Goal: Use online tool/utility: Utilize a website feature to perform a specific function

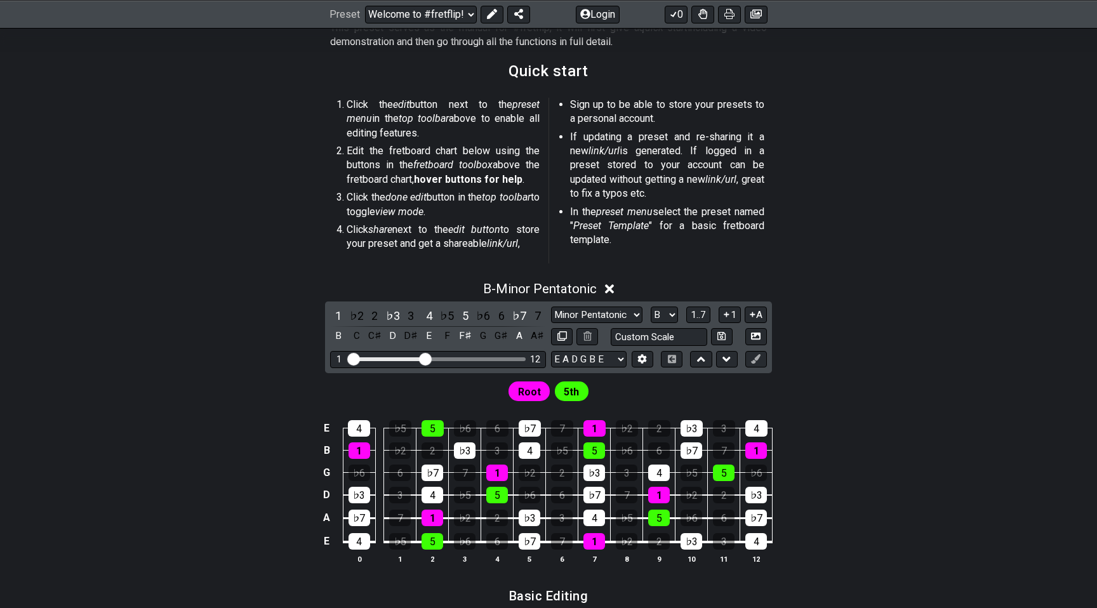
scroll to position [285, 0]
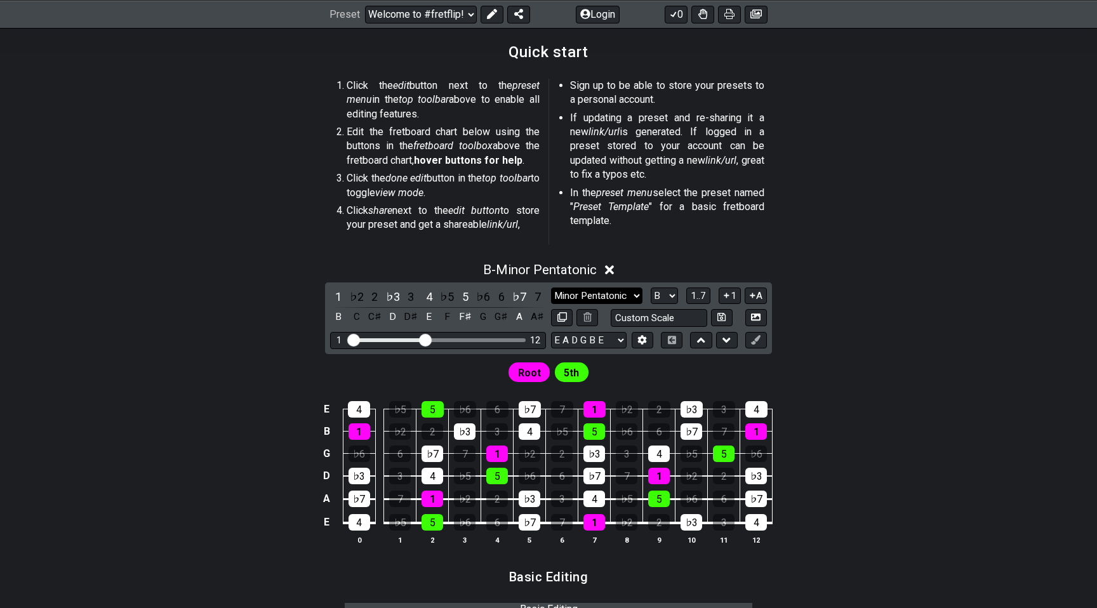
click at [620, 298] on select "Minor Pentatonic Root Minor Pentatonic Major Pentatonic Minor Blues Major Blues…" at bounding box center [596, 296] width 91 height 17
click at [586, 341] on select "E A D G B E F♯ B E A D G B E E A D G B E B E A D F♯ B A D G C E A D A D G B E E…" at bounding box center [589, 340] width 76 height 17
click at [725, 339] on icon at bounding box center [726, 340] width 8 height 5
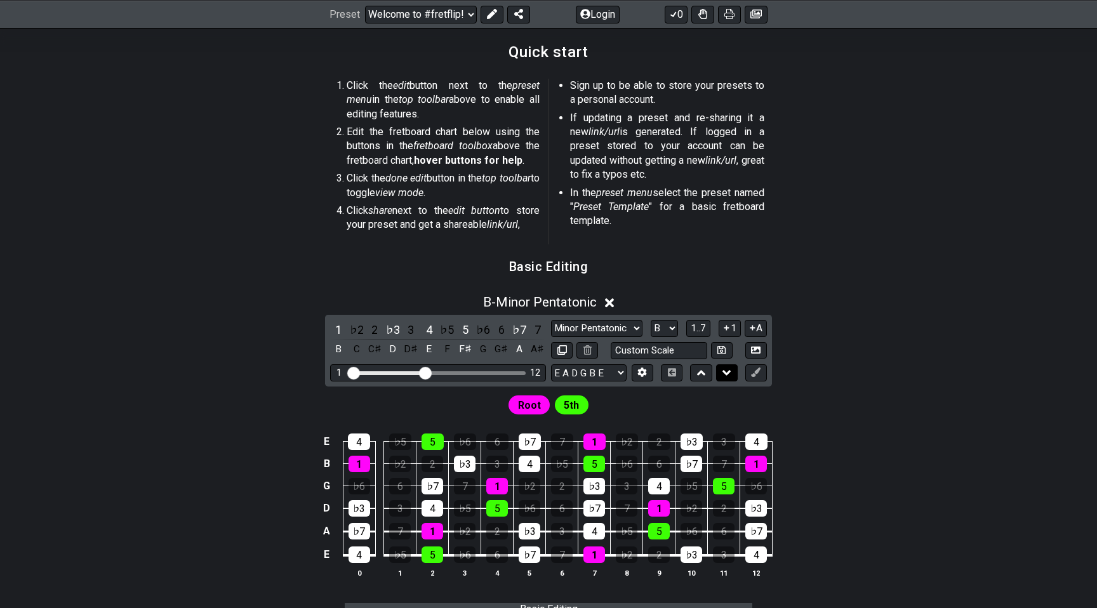
click at [721, 366] on button at bounding box center [727, 372] width 22 height 17
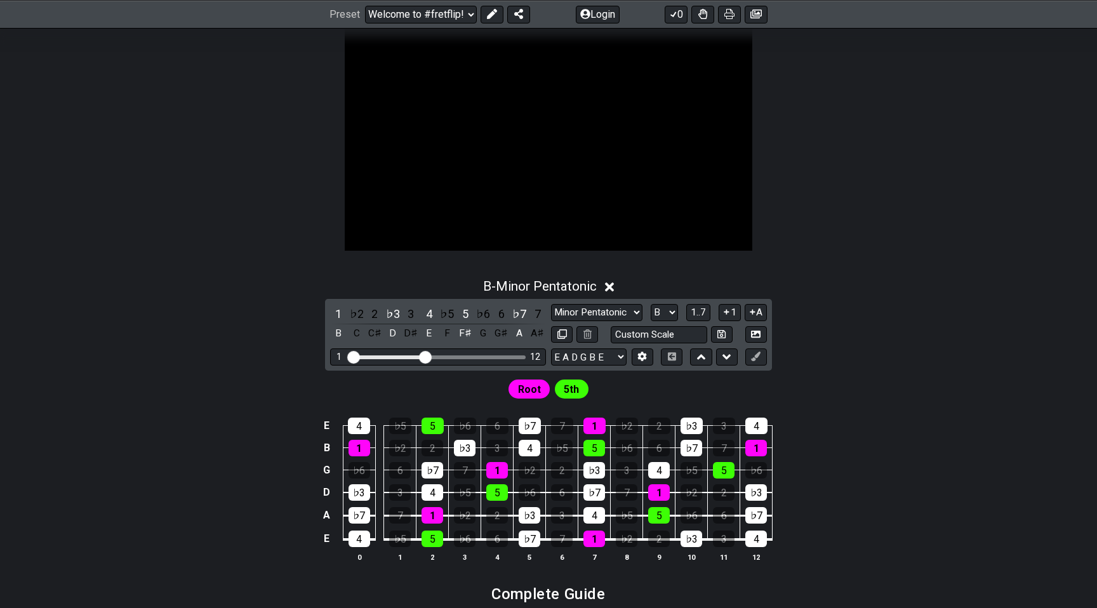
scroll to position [572, 0]
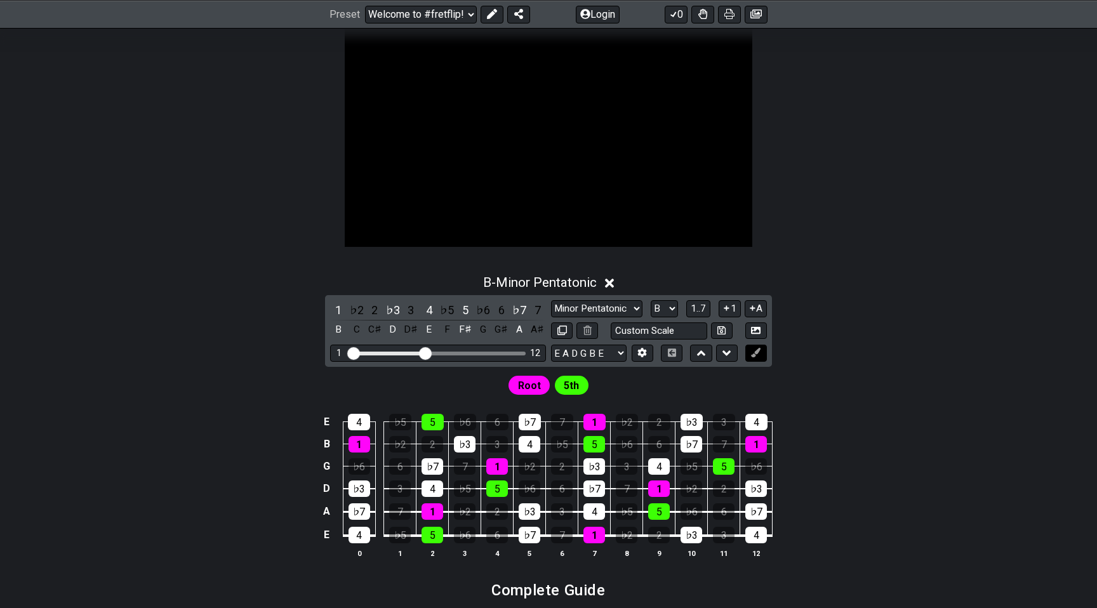
click at [753, 354] on icon at bounding box center [756, 353] width 10 height 10
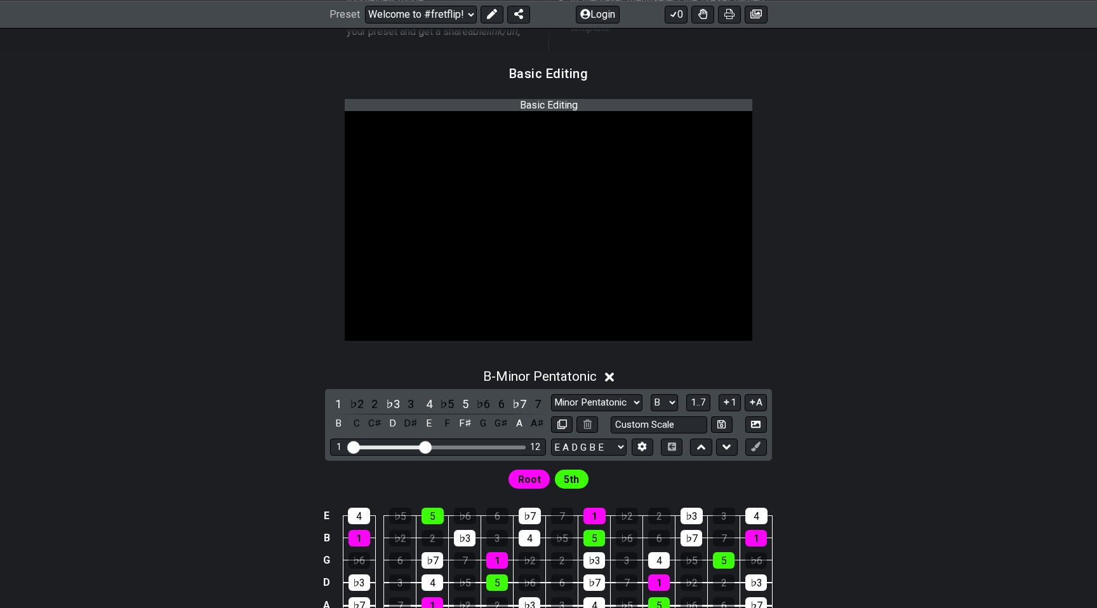
scroll to position [464, 0]
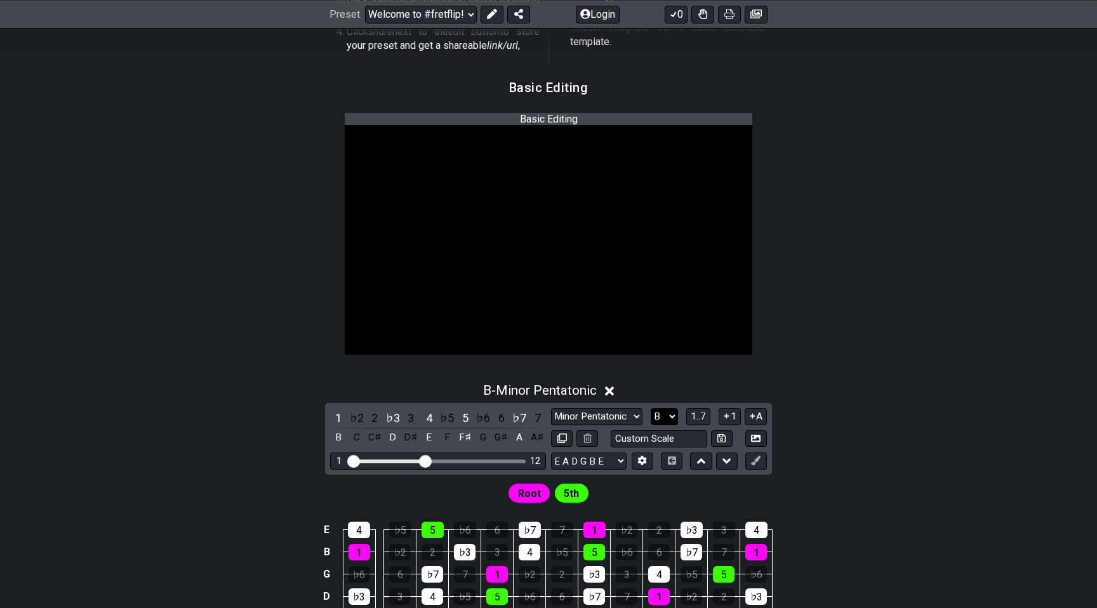
click at [666, 414] on select "A♭ A A♯ B♭ B C C♯ D♭ D D♯ E♭ E F F♯ G♭ G G♯" at bounding box center [664, 416] width 27 height 17
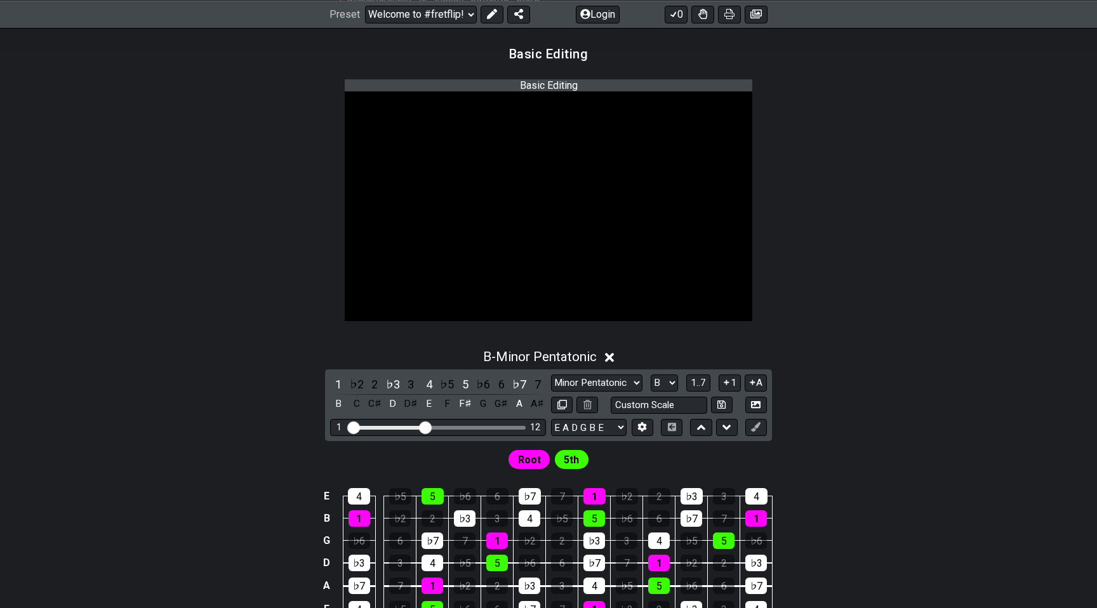
scroll to position [598, 0]
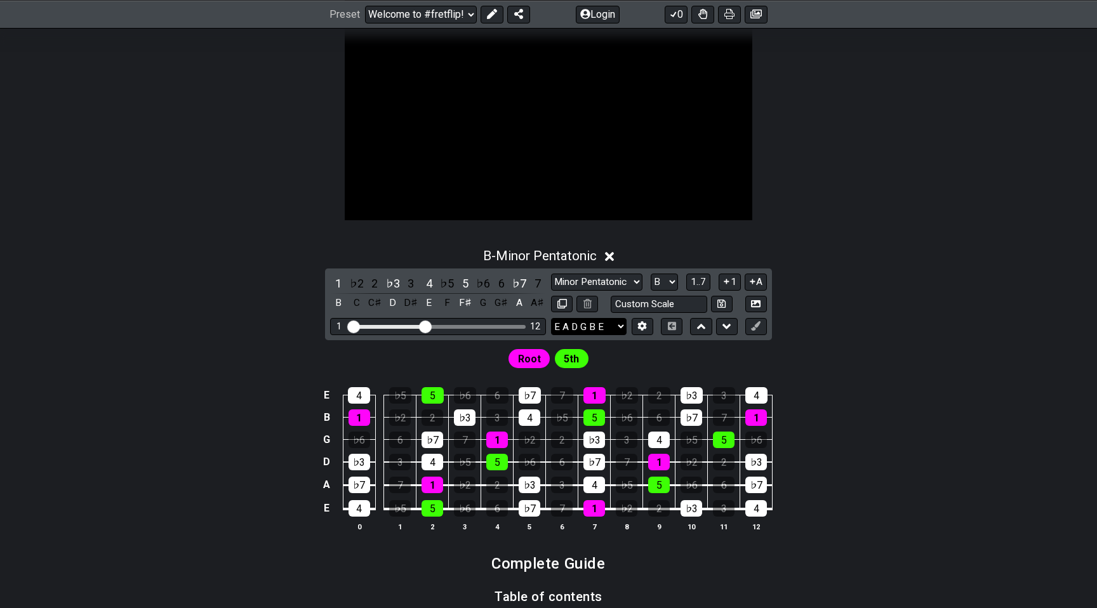
click at [586, 326] on select "E A D G B E F♯ B E A D G B E E A D G B E B E A D F♯ B A D G C E A D A D G B E E…" at bounding box center [589, 326] width 76 height 17
click at [392, 299] on div "D" at bounding box center [393, 302] width 17 height 17
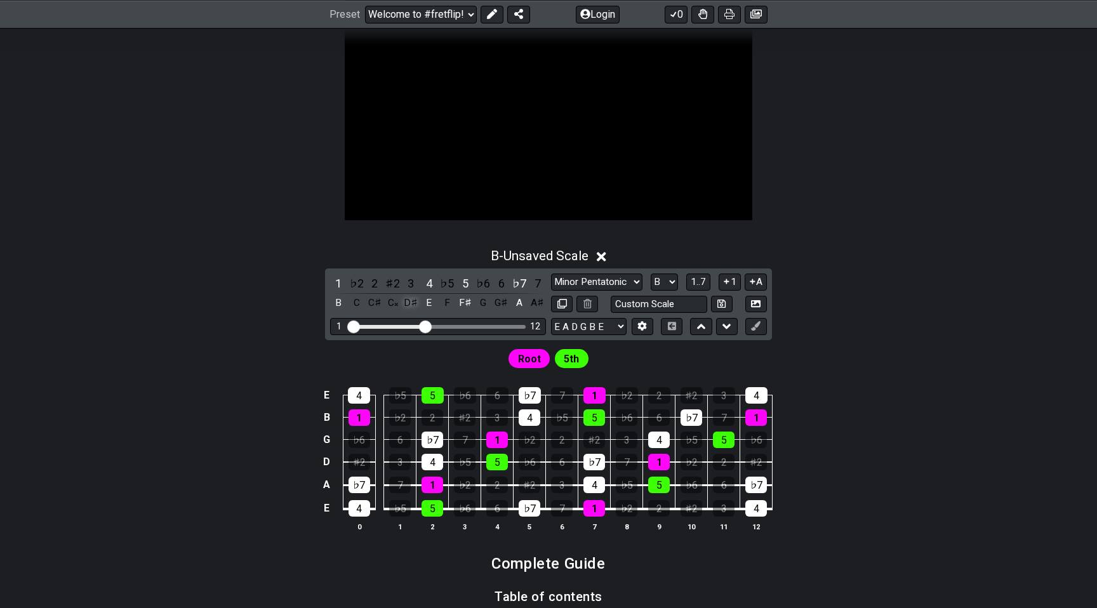
click at [409, 301] on div "D♯" at bounding box center [410, 302] width 17 height 17
click at [392, 302] on div "C𝄪" at bounding box center [393, 302] width 17 height 17
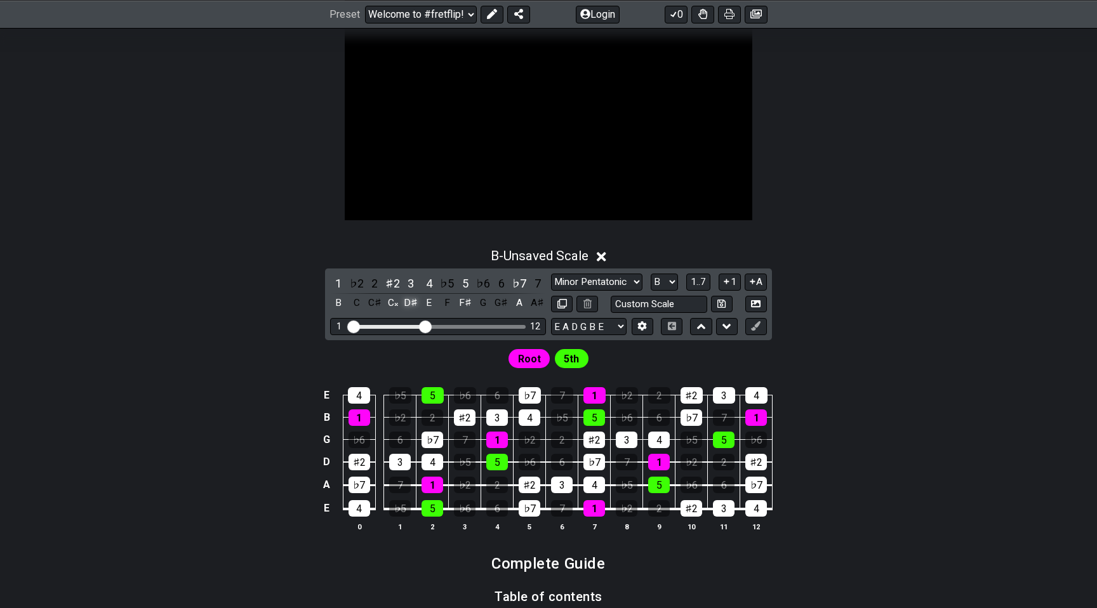
click at [406, 302] on div "D♯" at bounding box center [410, 302] width 17 height 17
click at [606, 256] on icon at bounding box center [602, 256] width 10 height 13
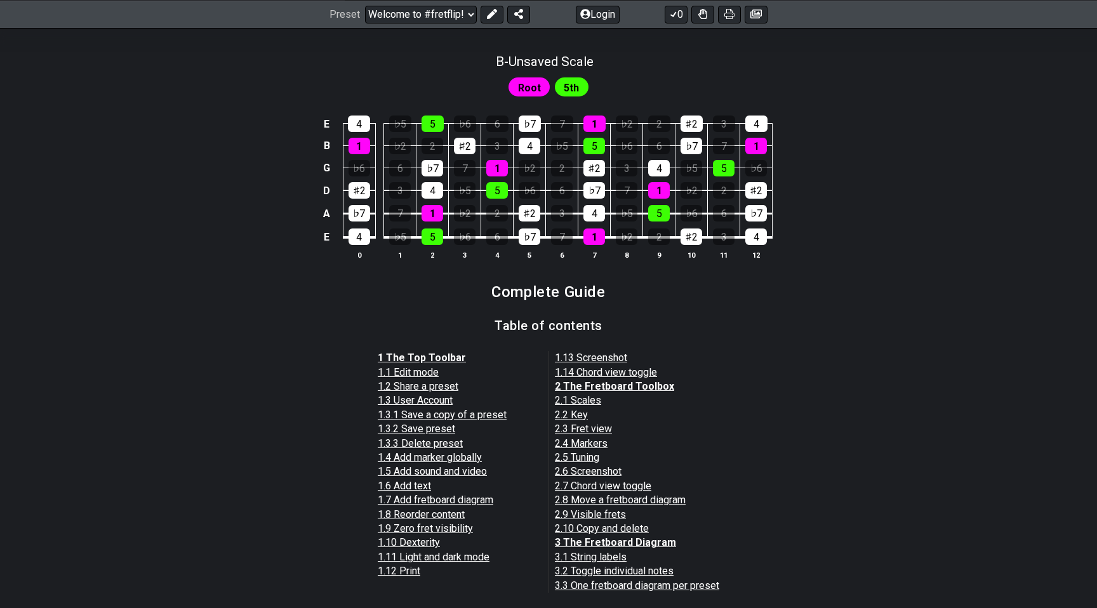
scroll to position [799, 0]
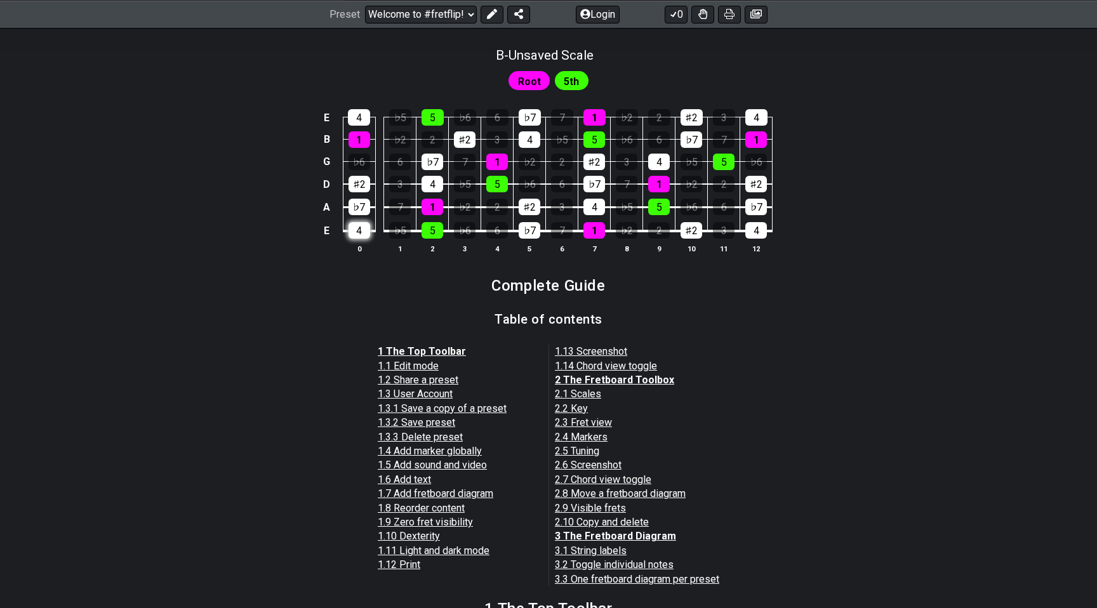
click at [361, 228] on div "4" at bounding box center [359, 230] width 22 height 17
click at [351, 234] on div "4" at bounding box center [359, 230] width 22 height 17
click at [333, 232] on td "E" at bounding box center [326, 230] width 15 height 24
click at [326, 234] on td "x" at bounding box center [326, 230] width 15 height 24
click at [327, 233] on td "o" at bounding box center [326, 230] width 15 height 24
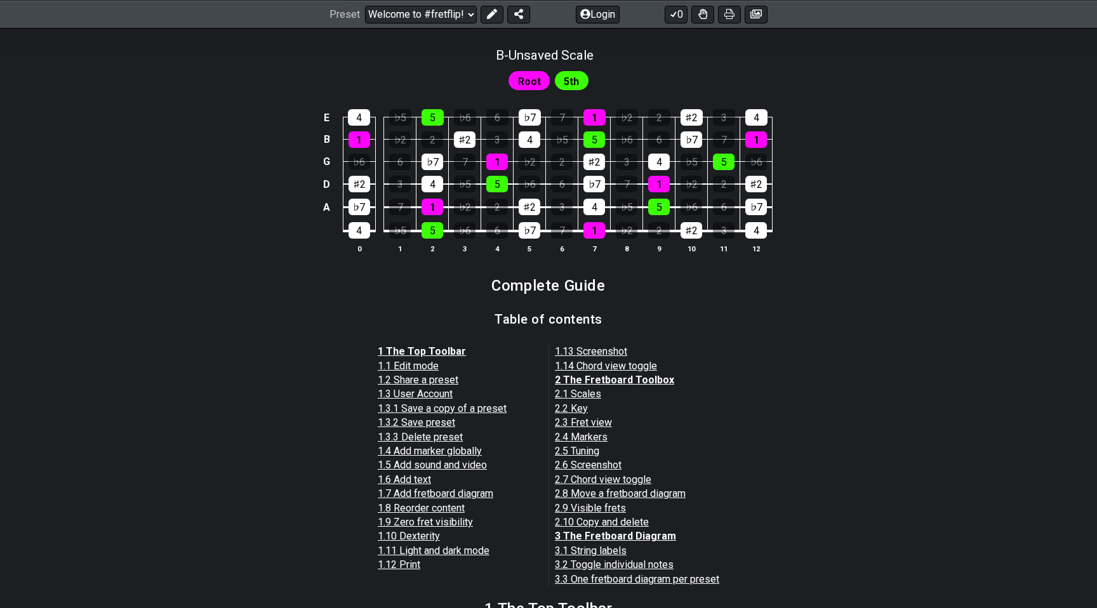
click at [329, 228] on td at bounding box center [326, 230] width 15 height 24
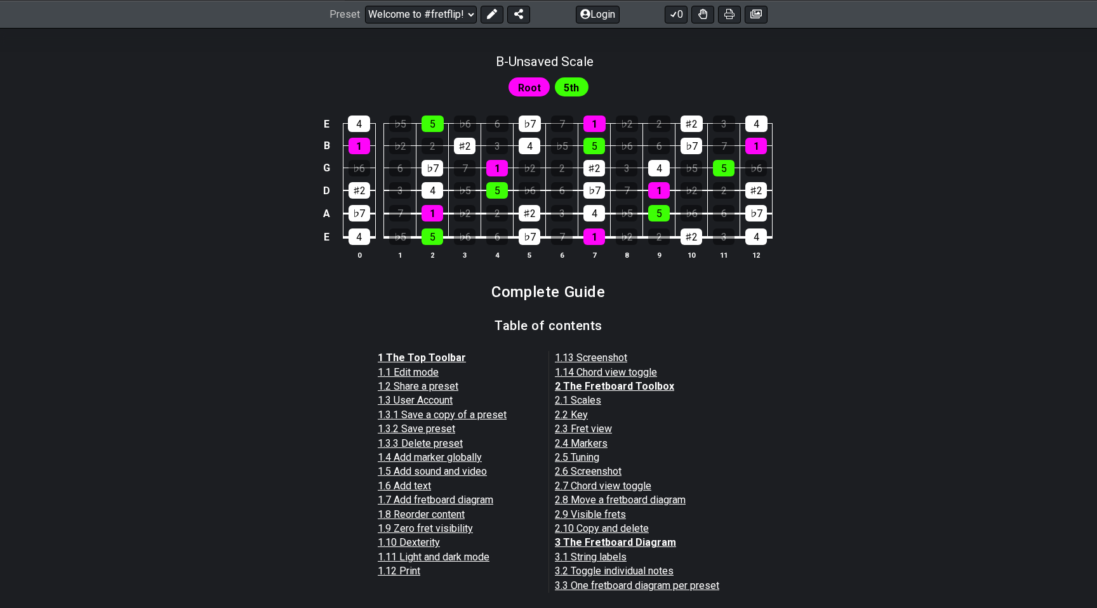
scroll to position [782, 0]
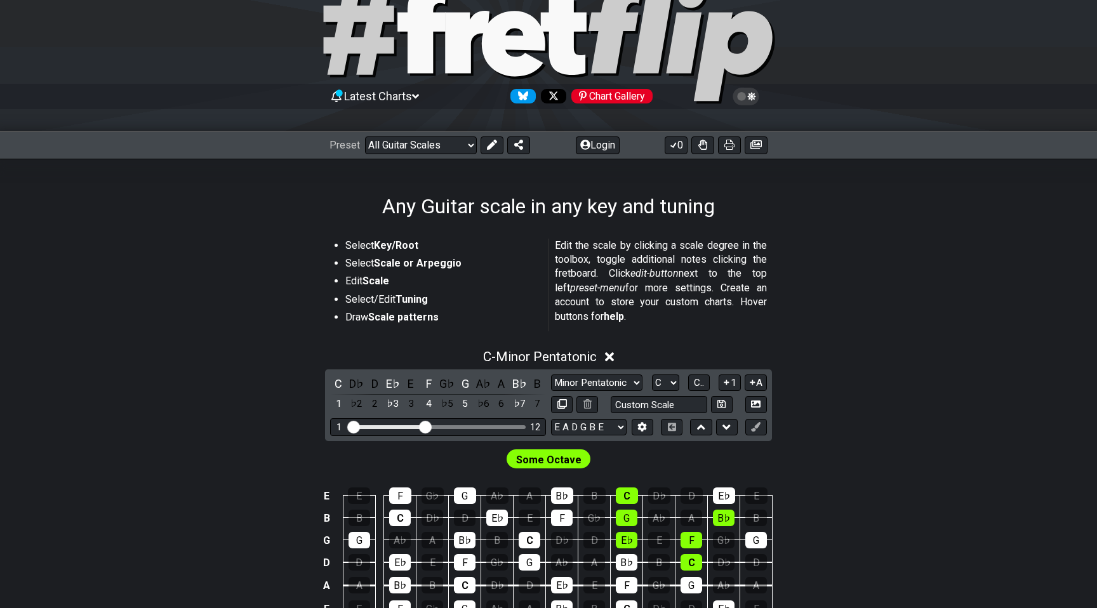
scroll to position [49, 0]
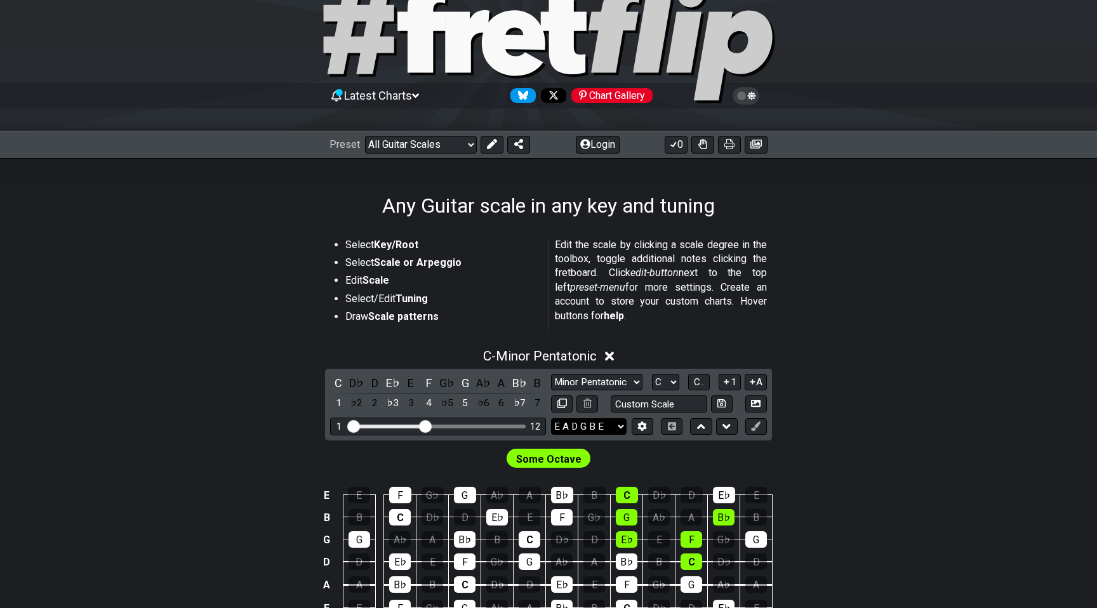
click at [592, 420] on select "E A D G B E E A D G B E E A D G B E B E A D F♯ B A D G C E A D A D G B E E♭ A♭ …" at bounding box center [589, 426] width 76 height 17
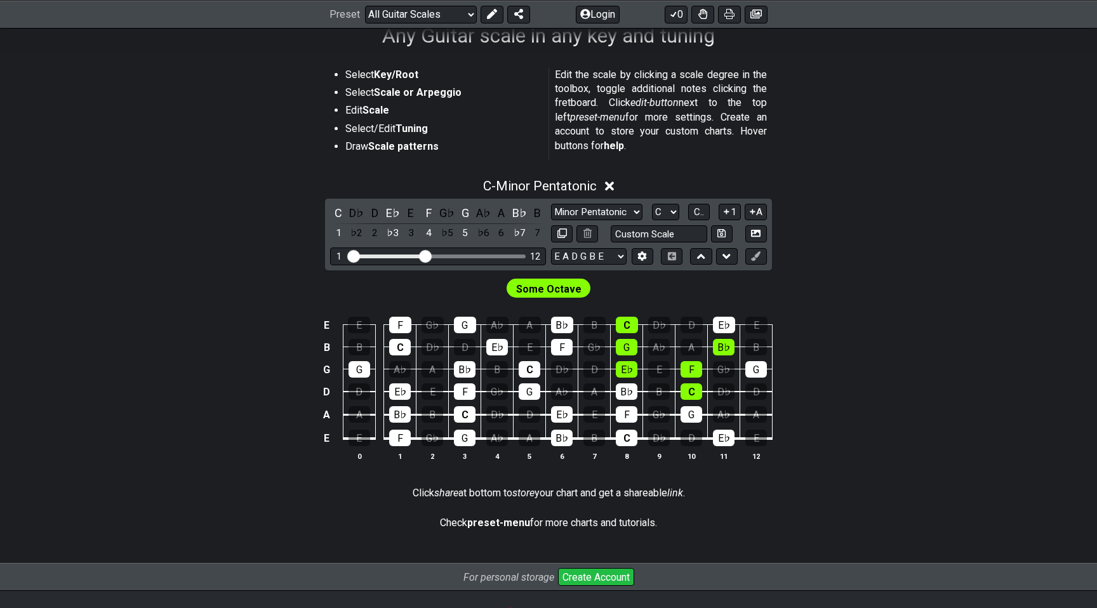
scroll to position [223, 0]
